Goal: Task Accomplishment & Management: Complete application form

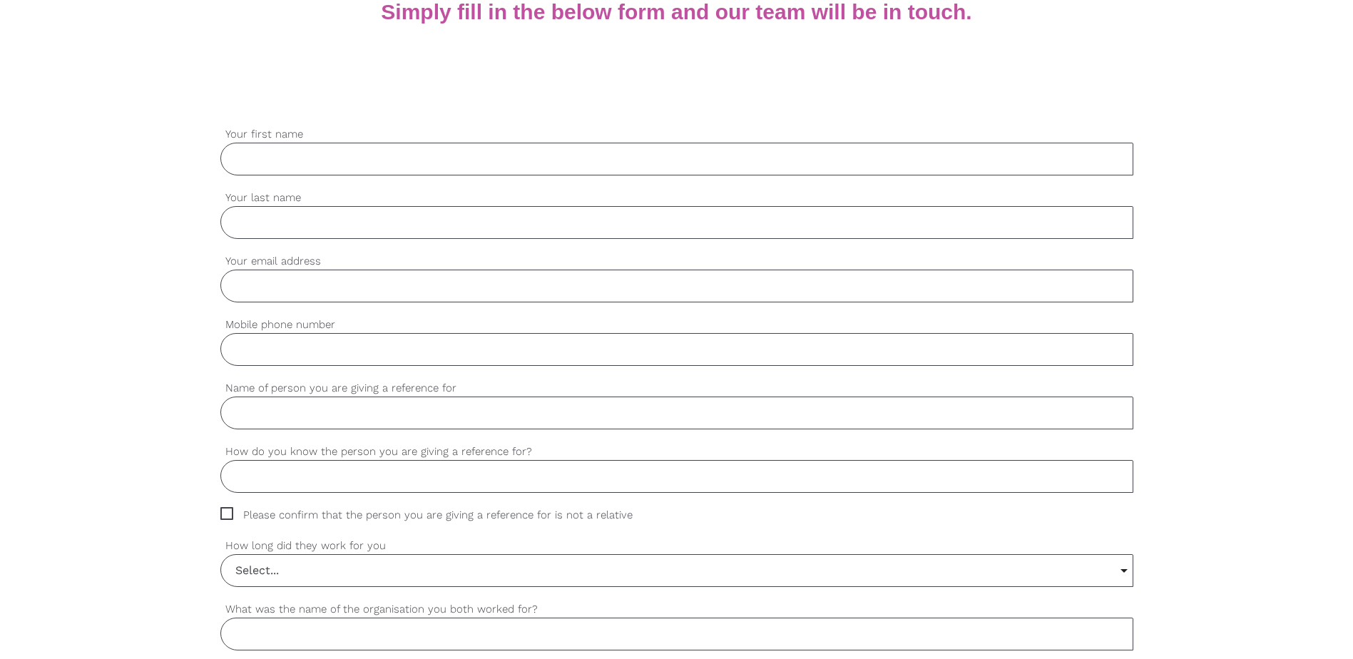
scroll to position [428, 0]
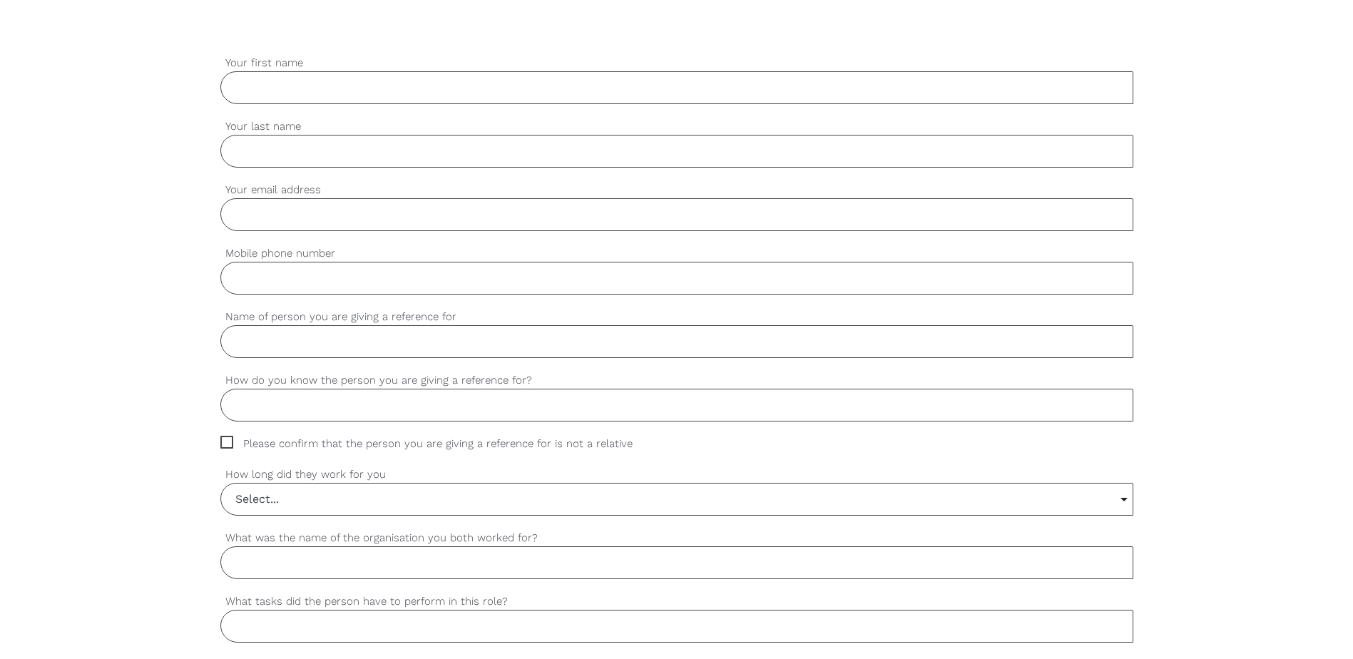
click at [297, 96] on input "Your first name" at bounding box center [676, 87] width 913 height 33
type input "t"
type input "[PERSON_NAME]"
click at [290, 141] on input "Your last name" at bounding box center [676, 151] width 913 height 33
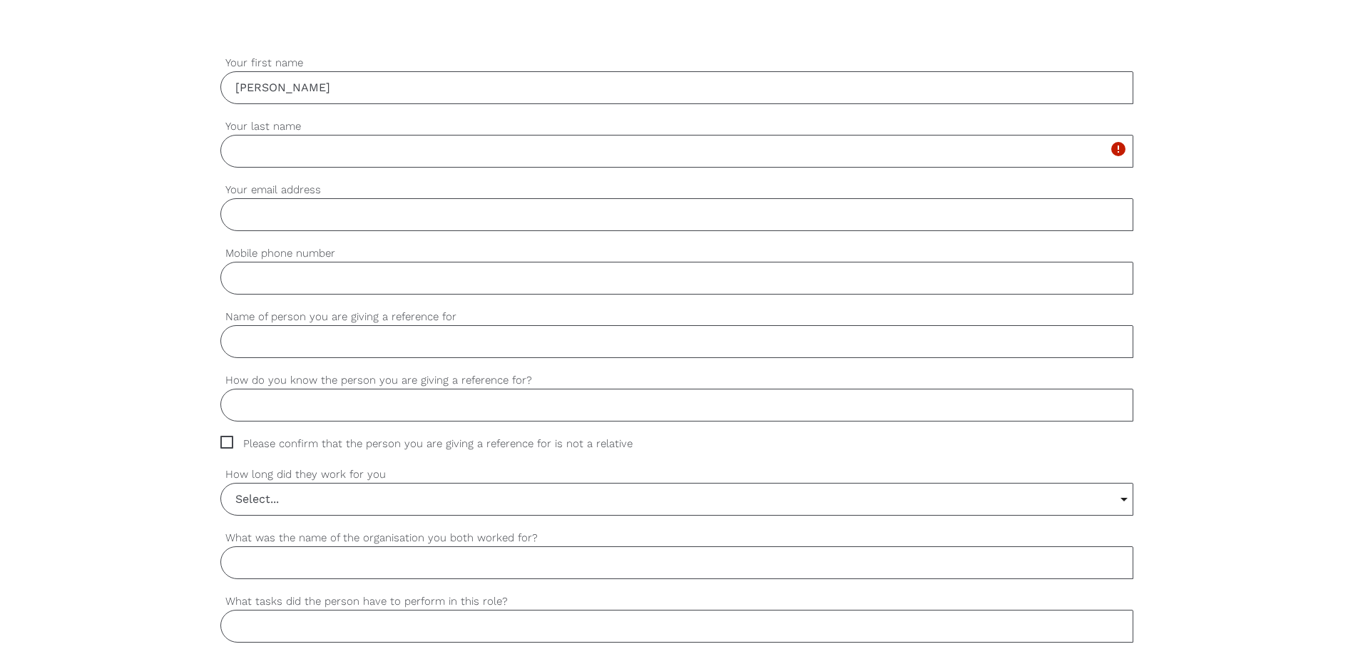
click at [322, 347] on input "Name of person you are giving a reference for" at bounding box center [676, 341] width 913 height 33
type input "Letegebrel Haftu"
type input "[PERSON_NAME]"
type input "I dont know him personnaly, I am a payroll Officer"
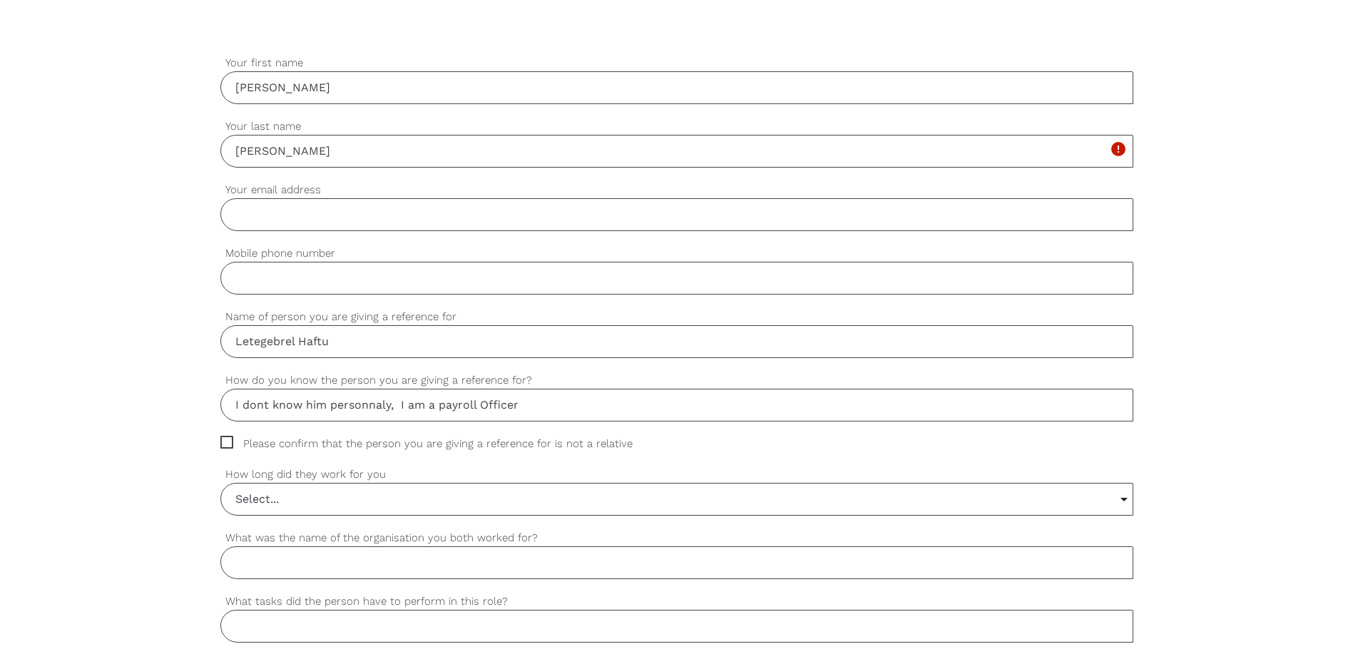
type input "ISS Facility Services"
type input "Cleaner"
type input "N/A"
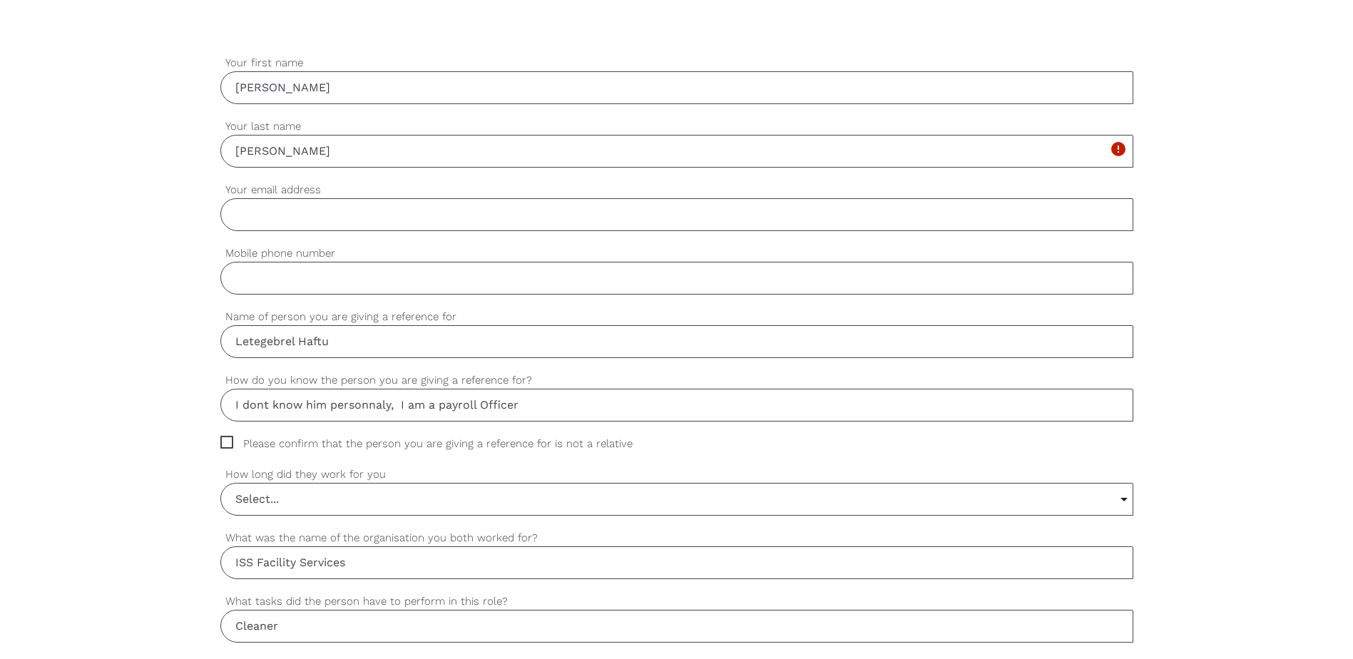
type input "N/A"
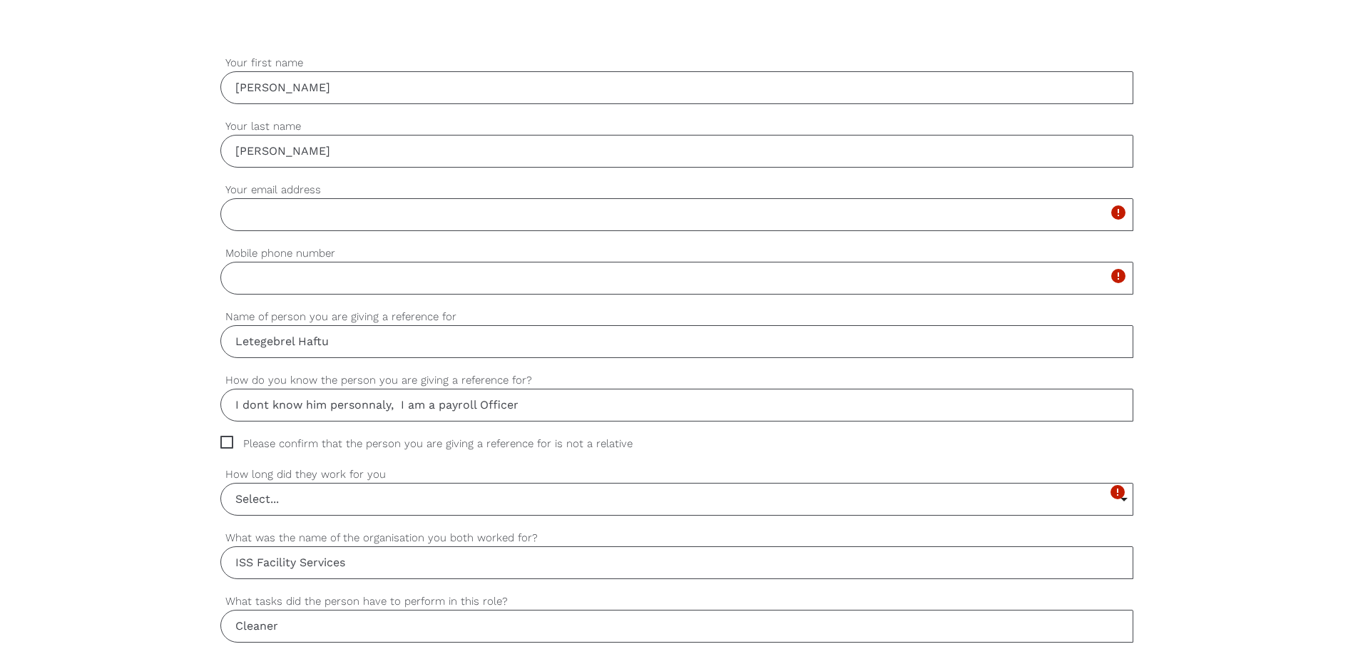
drag, startPoint x: 303, startPoint y: 152, endPoint x: 171, endPoint y: 137, distance: 132.8
click at [259, 152] on input "Your last name" at bounding box center [676, 151] width 913 height 33
type input "[PERSON_NAME]"
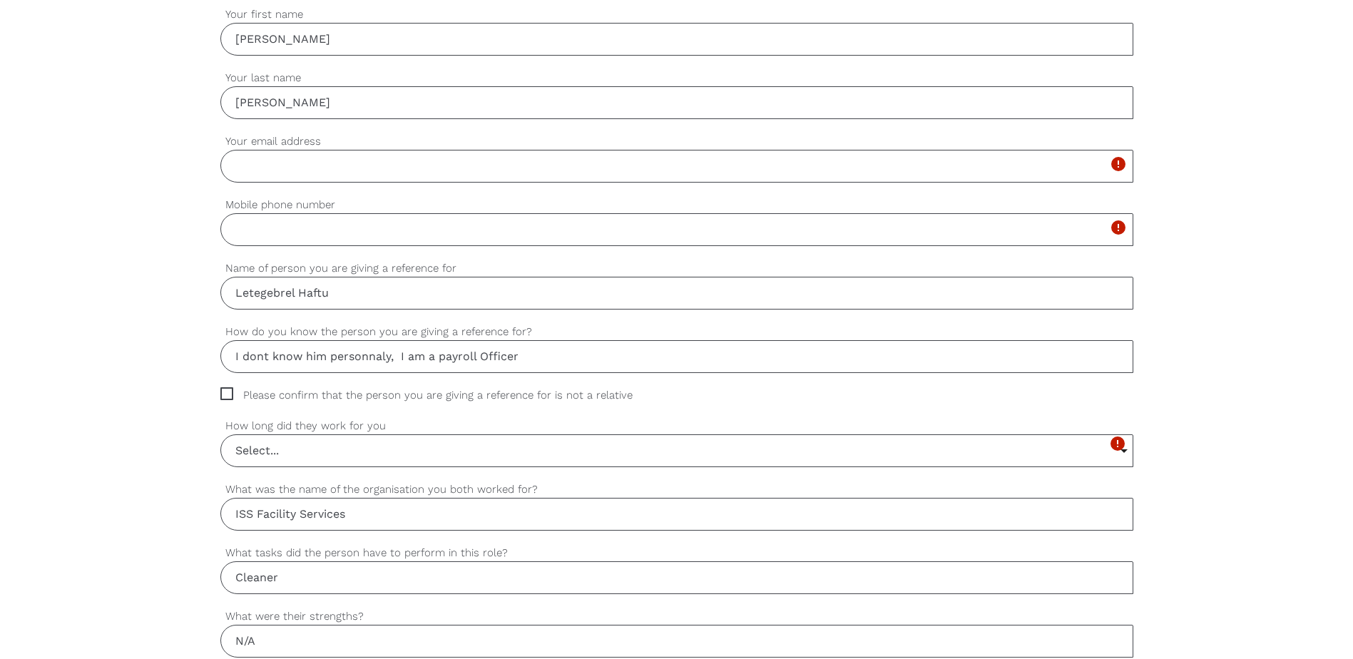
scroll to position [499, 0]
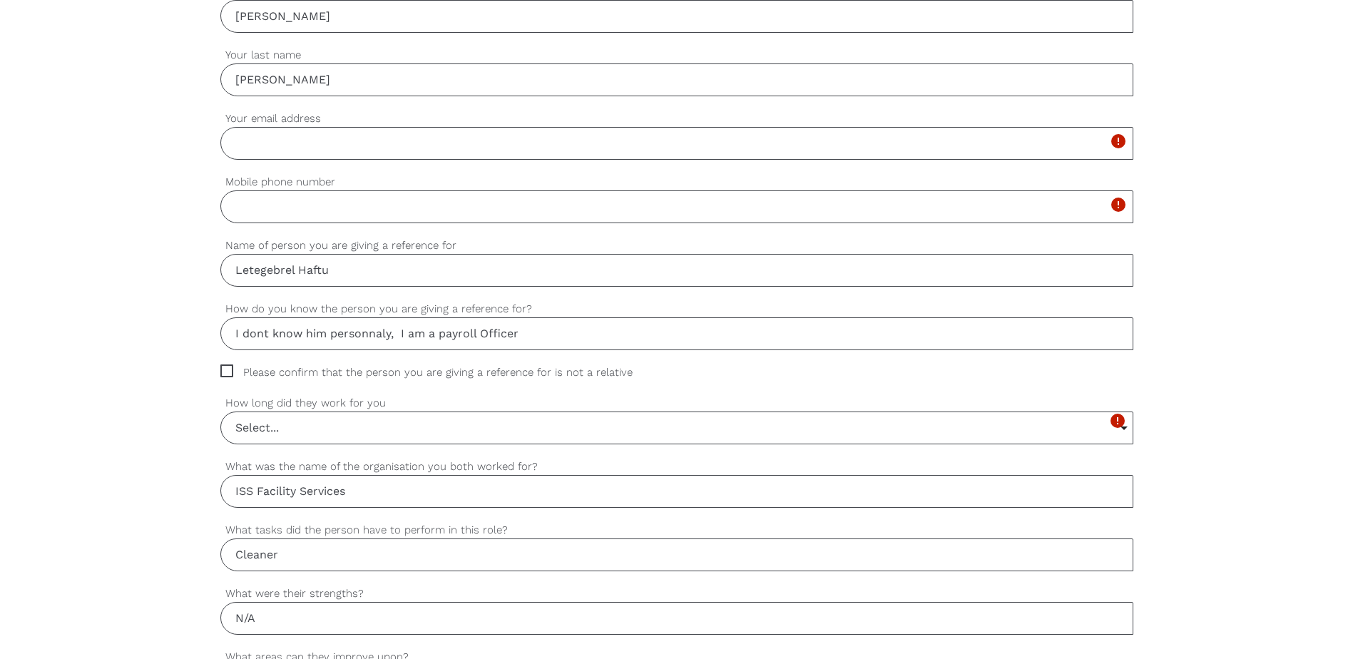
click at [227, 372] on span "Please confirm that the person you are giving a reference for is not a relative" at bounding box center [439, 372] width 439 height 16
click at [227, 372] on input "Please confirm that the person you are giving a reference for is not a relative" at bounding box center [224, 368] width 9 height 9
checkbox input "true"
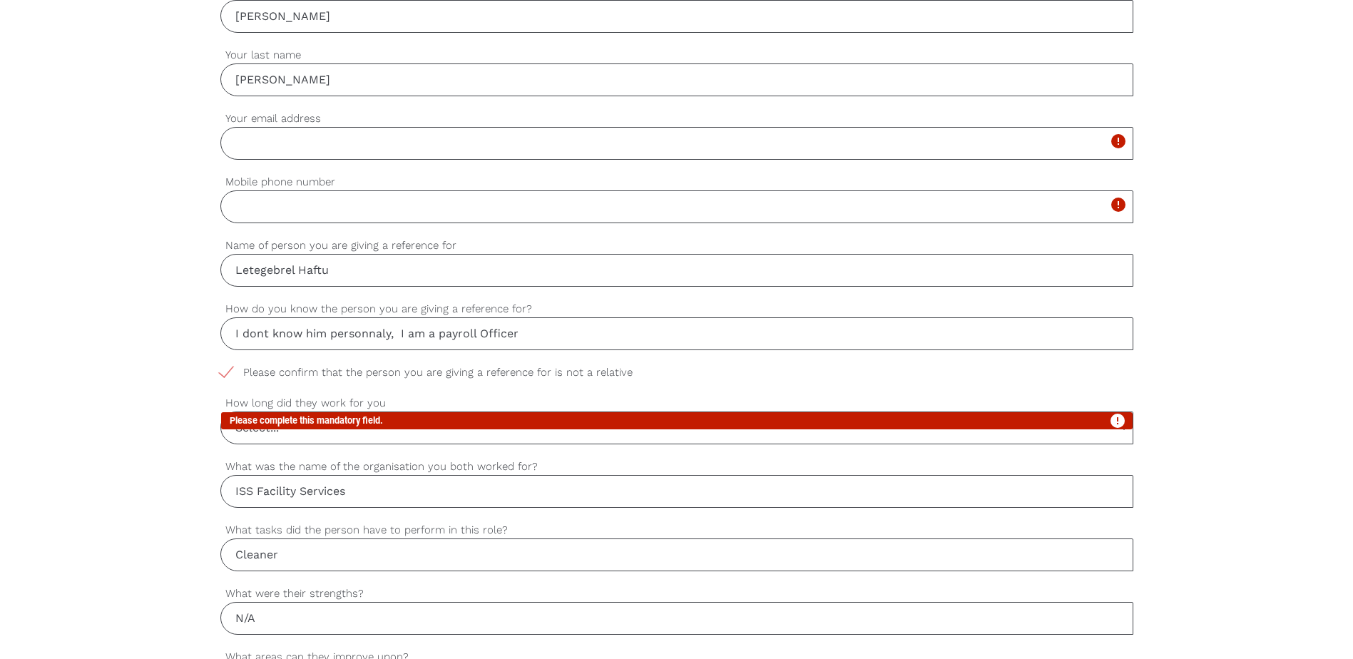
click at [1126, 428] on icon "error" at bounding box center [1117, 420] width 17 height 17
click at [1125, 428] on icon "error" at bounding box center [1117, 420] width 17 height 17
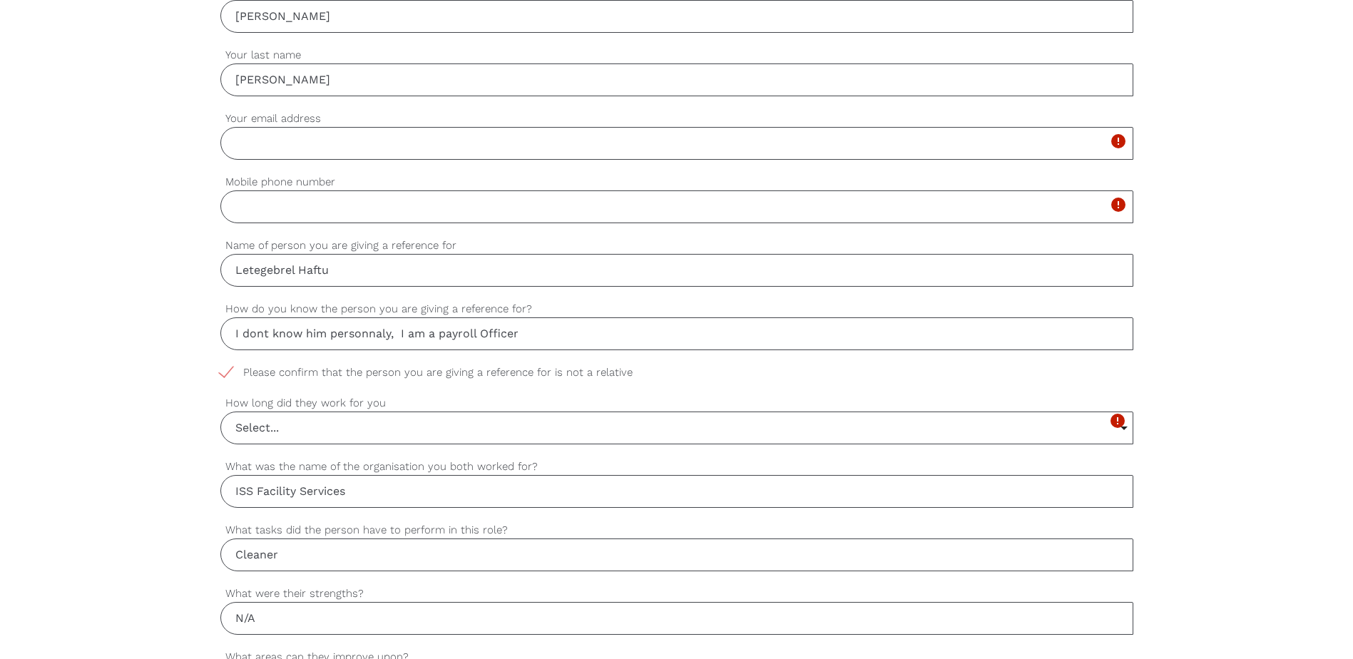
scroll to position [570, 0]
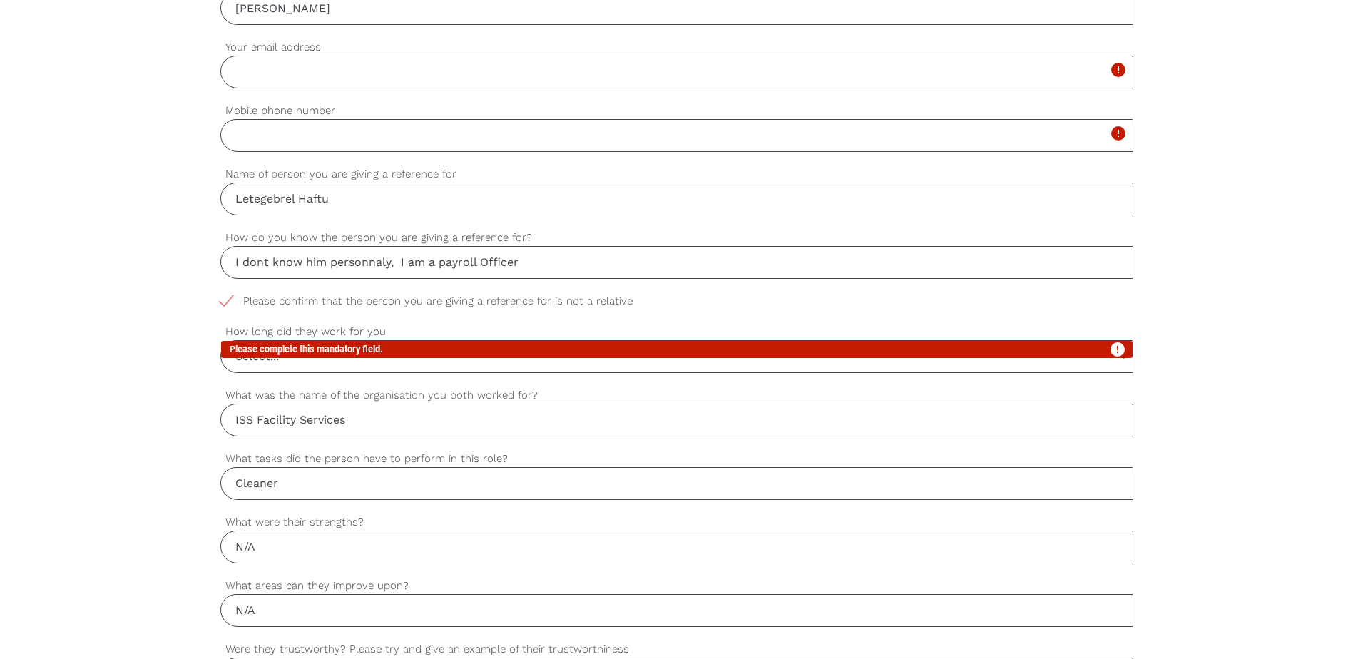
click at [1122, 357] on icon "error" at bounding box center [1117, 349] width 17 height 17
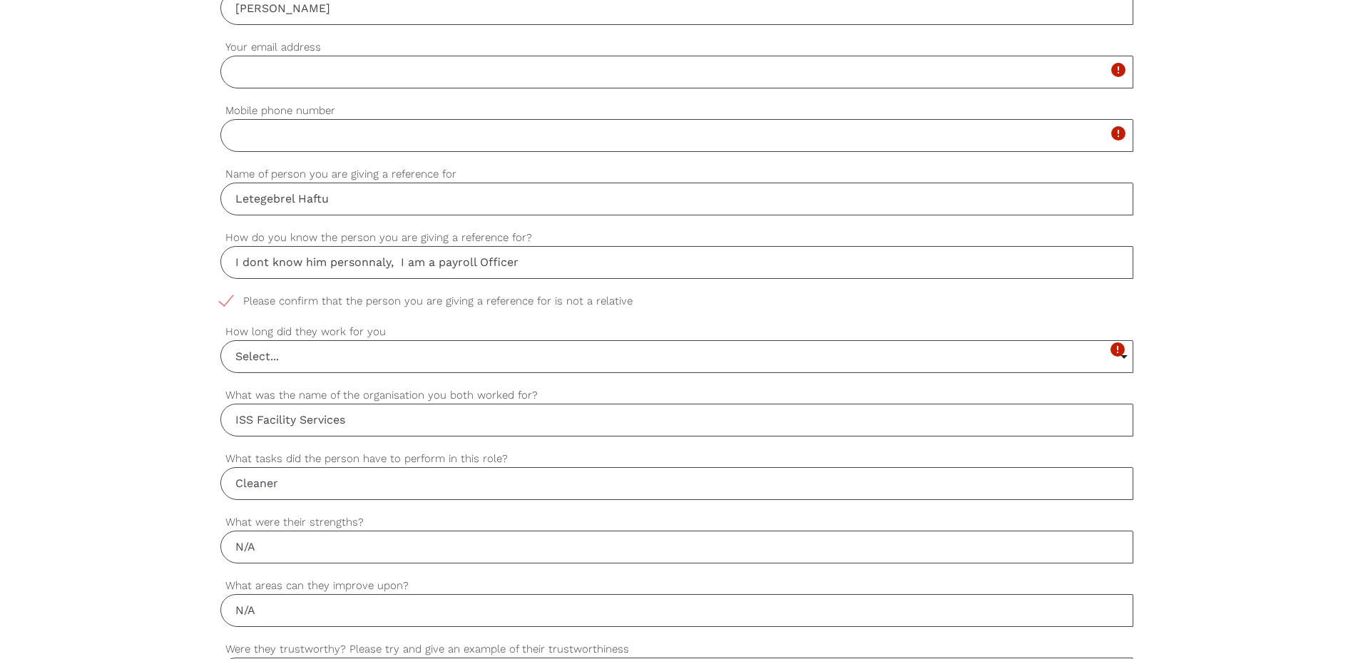
click at [270, 359] on input "Select..." at bounding box center [676, 356] width 911 height 31
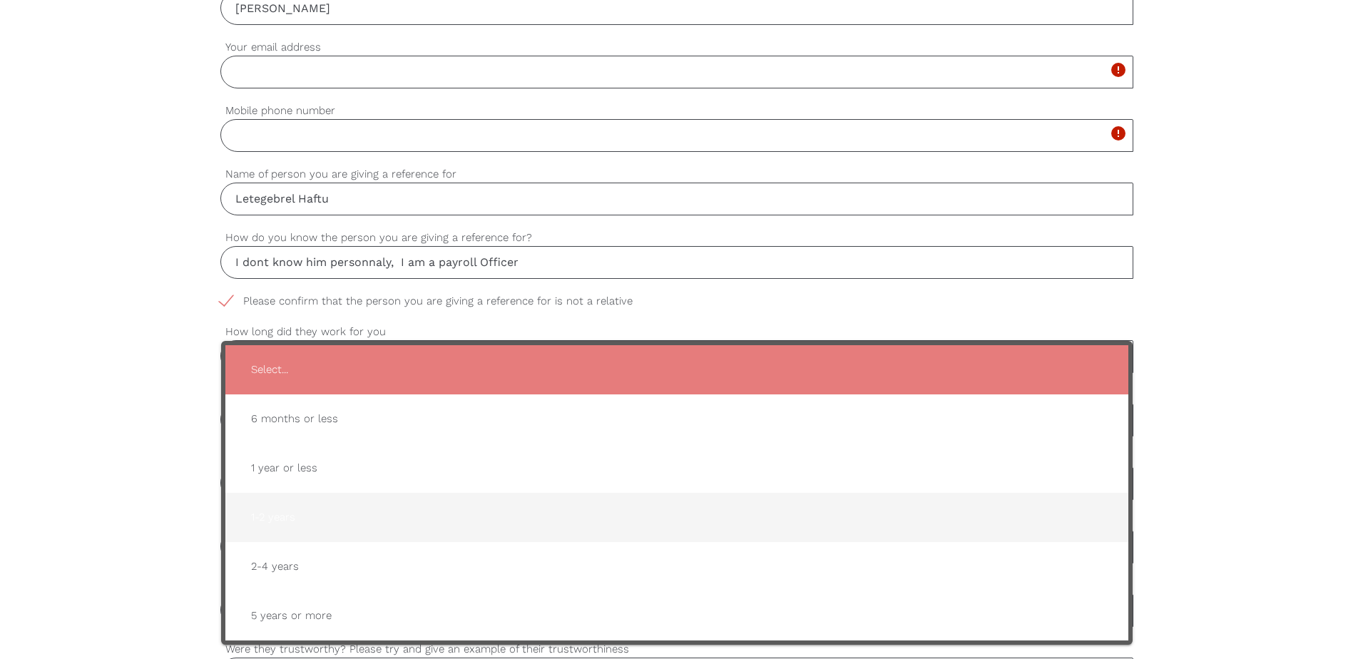
click at [331, 513] on span "1-2 years" at bounding box center [677, 517] width 874 height 35
type input "1-2 years"
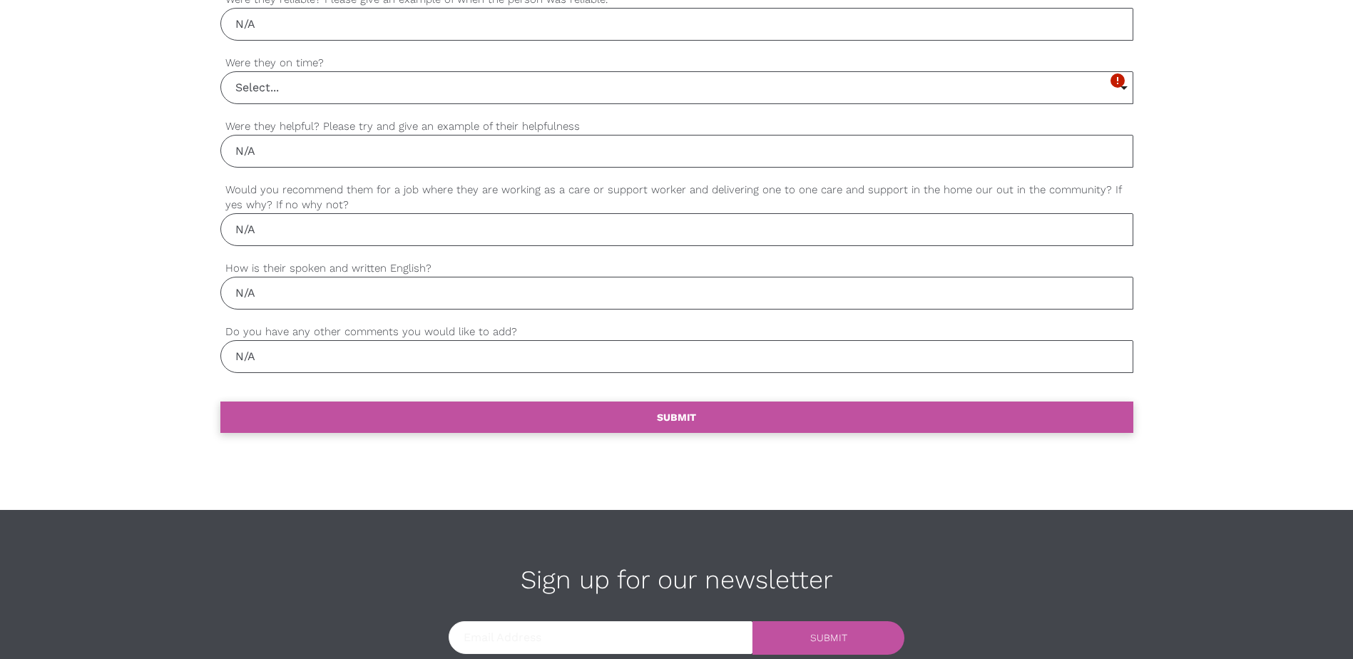
click at [787, 417] on link "settings SUBMIT" at bounding box center [676, 416] width 913 height 31
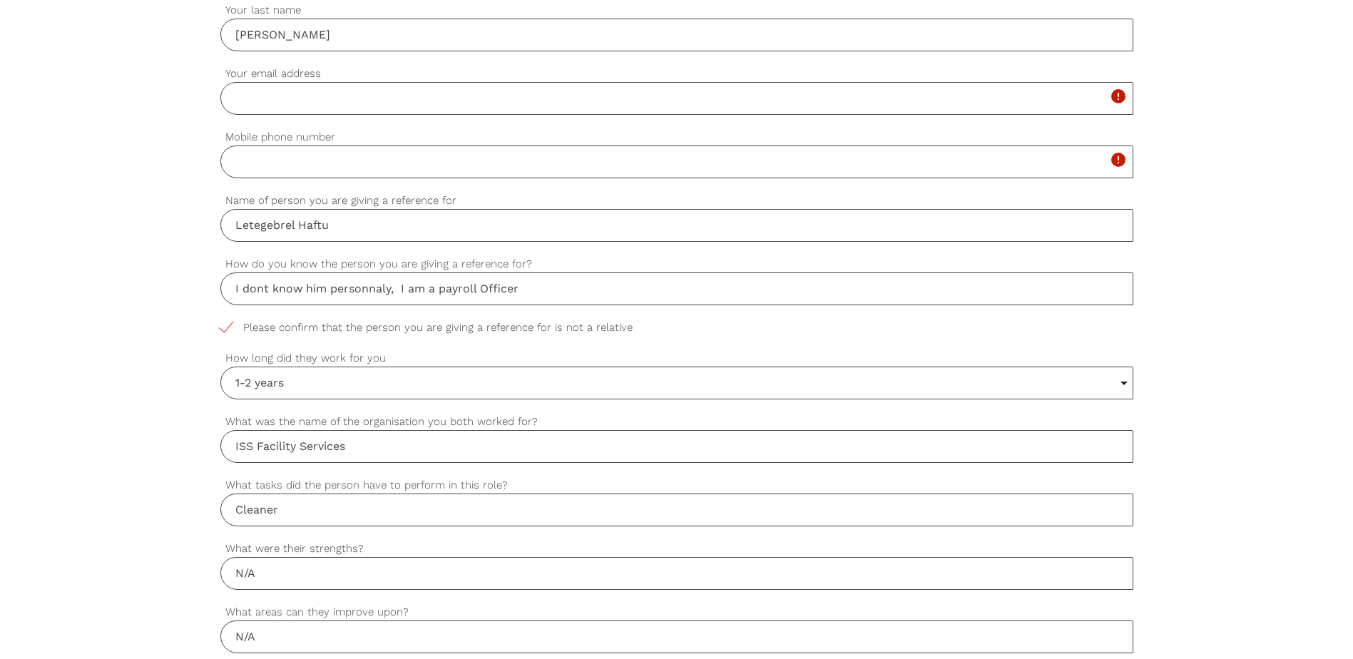
scroll to position [483, 0]
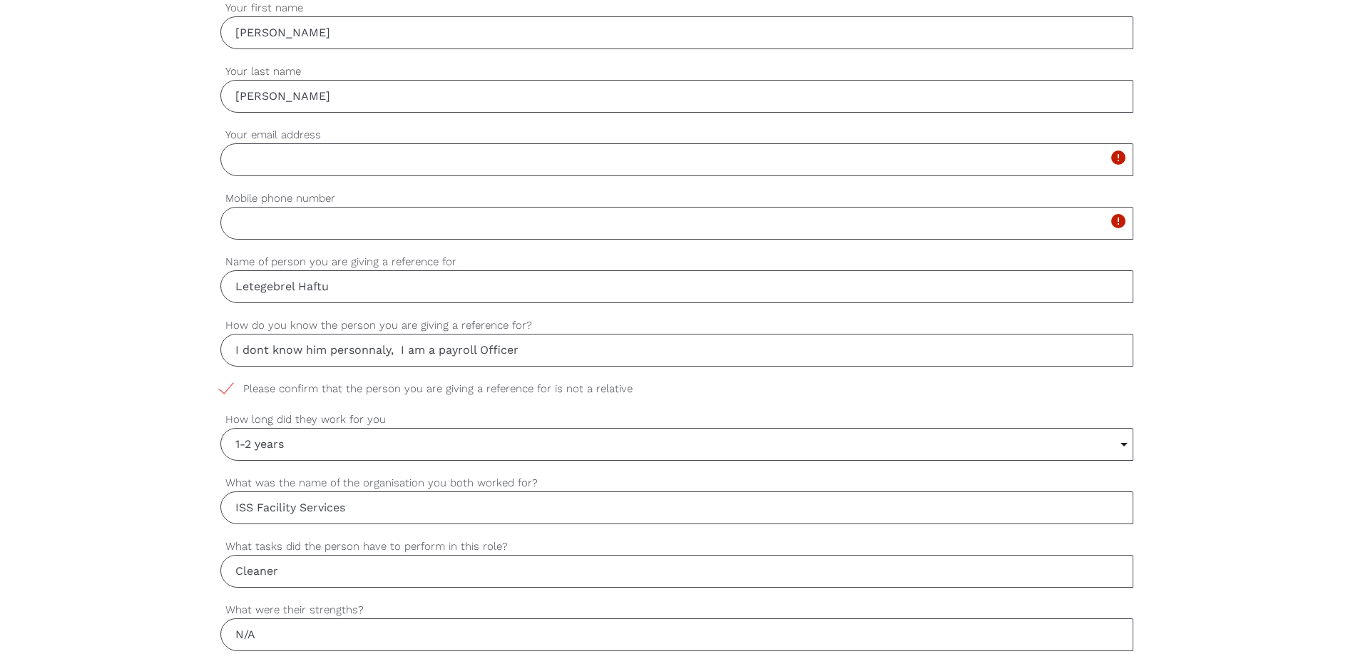
click at [317, 167] on input "Your email address" at bounding box center [676, 159] width 913 height 33
click at [302, 158] on input "Your email address" at bounding box center [676, 159] width 913 height 33
type input "no email address"
click at [322, 221] on input "Mobile phone number" at bounding box center [676, 223] width 913 height 33
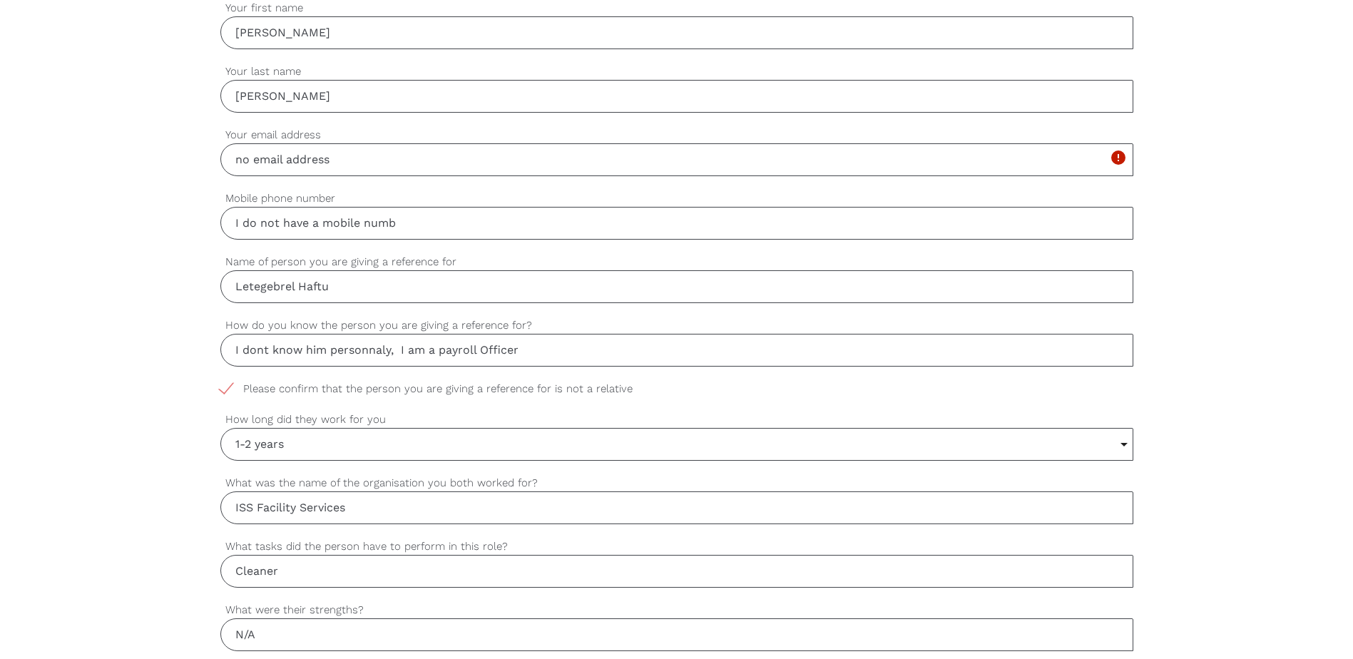
type input "I do not have a mobile numb"
drag, startPoint x: 359, startPoint y: 159, endPoint x: 212, endPoint y: 153, distance: 147.7
click at [212, 153] on div "settings [PERSON_NAME] Your first name settings [PERSON_NAME] Your last name se…" at bounding box center [676, 640] width 1353 height 1339
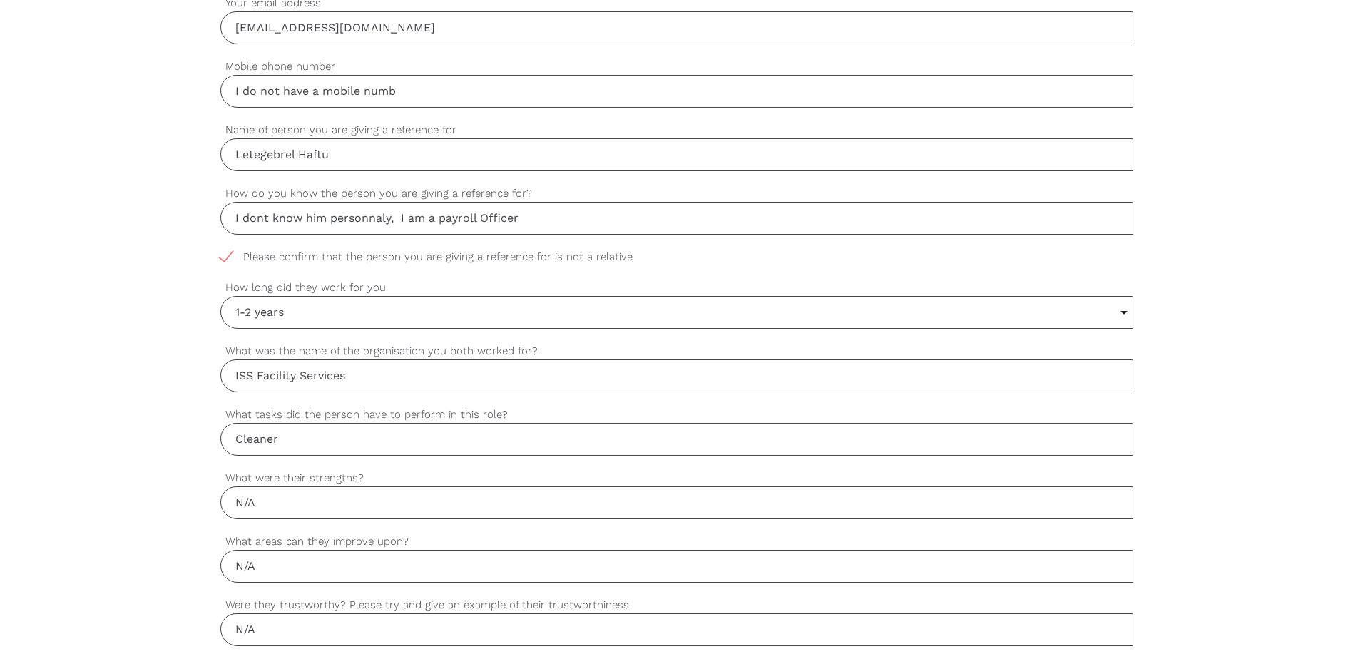
scroll to position [625, 0]
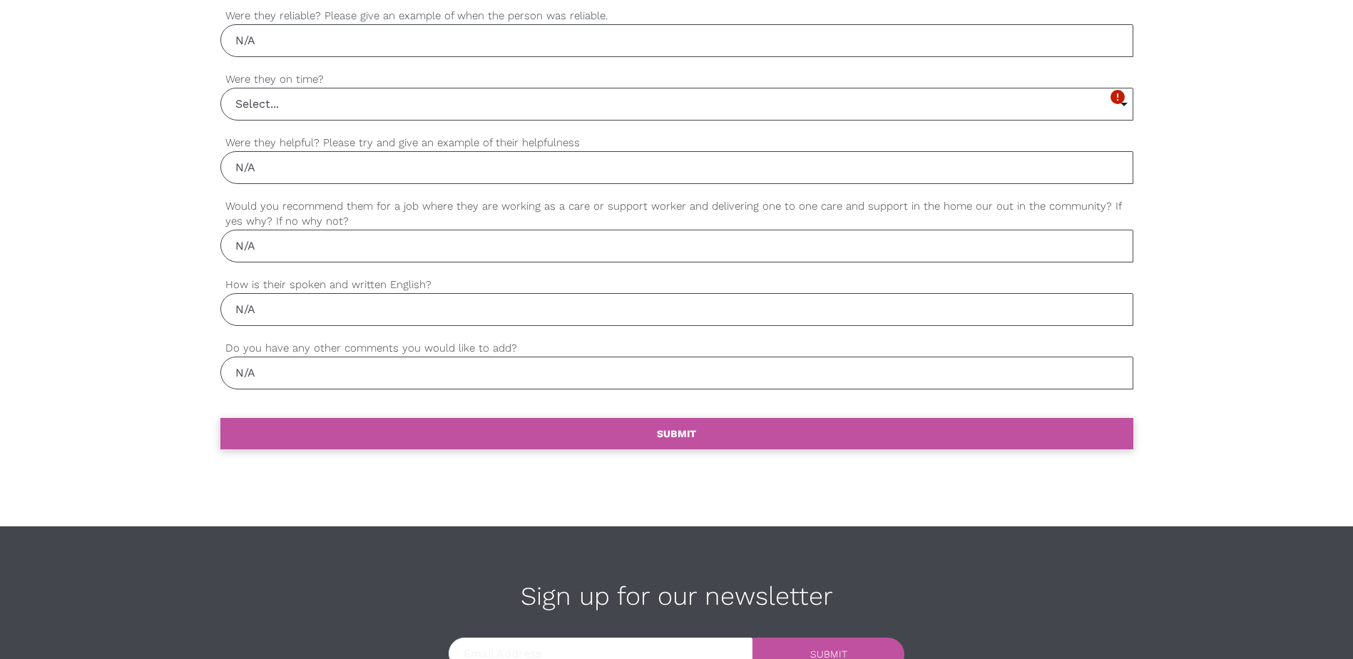
type input "[EMAIL_ADDRESS][DOMAIN_NAME]"
click at [687, 436] on b "SUBMIT" at bounding box center [676, 433] width 39 height 11
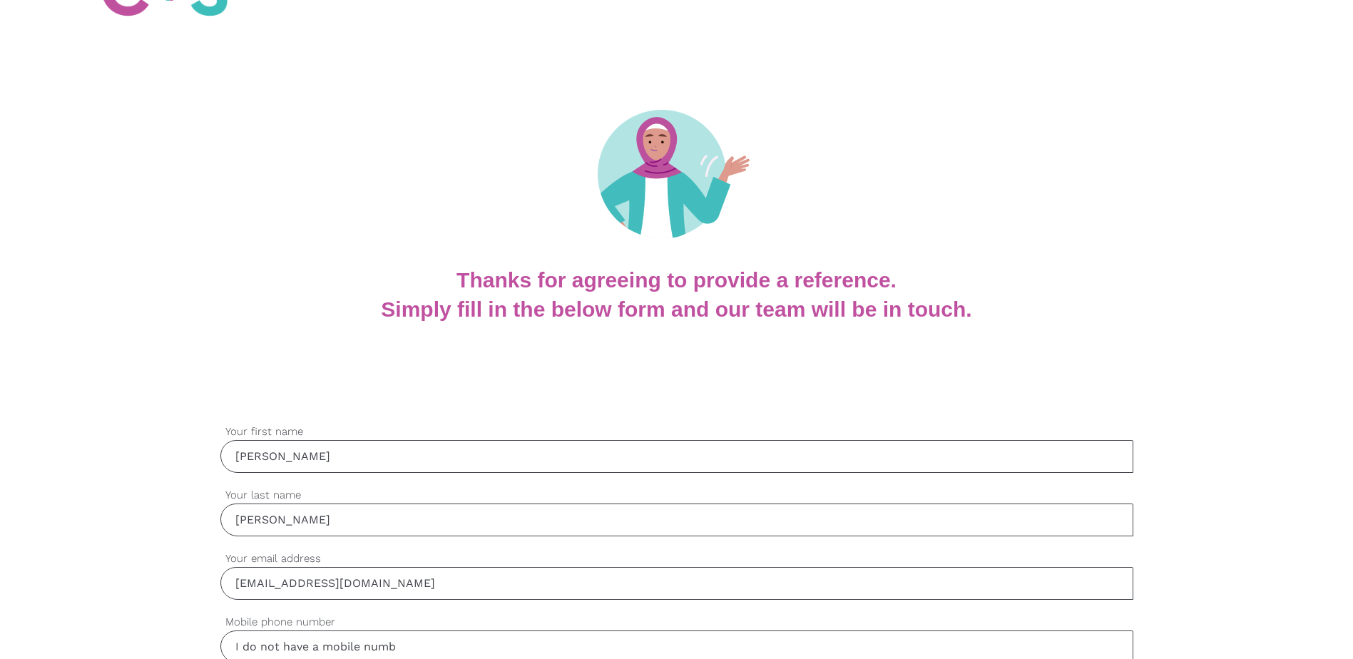
scroll to position [0, 0]
